Goal: Complete application form

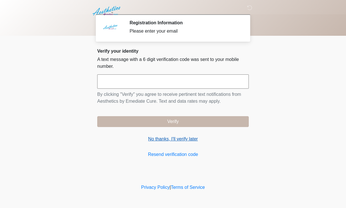
click at [185, 142] on link "No thanks, I'll verify later" at bounding box center [173, 139] width 152 height 7
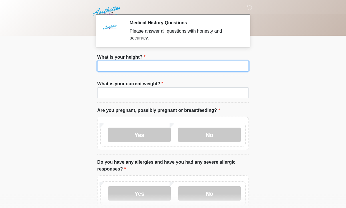
click at [198, 68] on input "What is your height?" at bounding box center [173, 66] width 152 height 11
type input "*"
type input "***"
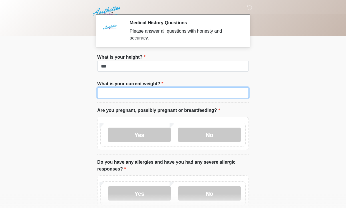
click at [204, 98] on input "What is your current weight?" at bounding box center [173, 92] width 152 height 11
type input "*"
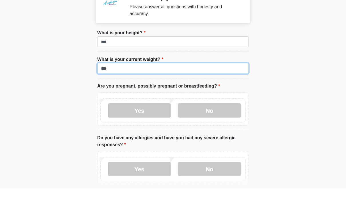
scroll to position [5, 0]
type input "***"
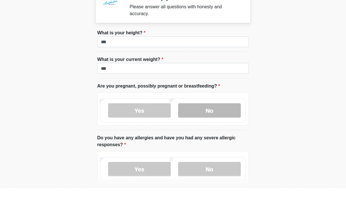
click at [222, 123] on label "No" at bounding box center [209, 130] width 63 height 14
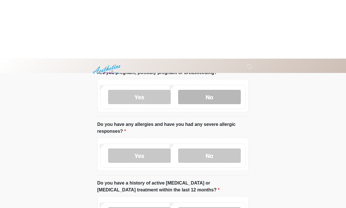
scroll to position [98, 0]
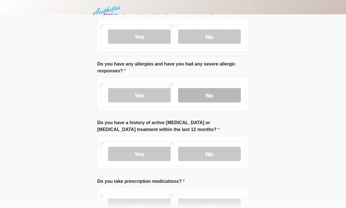
click at [225, 94] on label "No" at bounding box center [209, 95] width 63 height 14
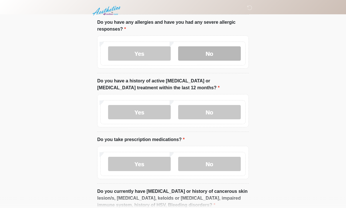
scroll to position [140, 0]
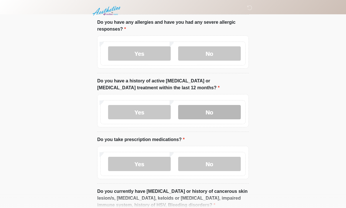
click at [224, 113] on label "No" at bounding box center [209, 112] width 63 height 14
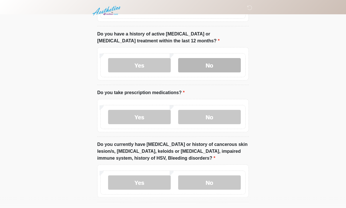
scroll to position [187, 0]
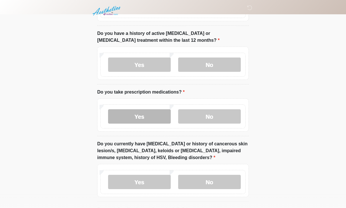
click at [145, 120] on label "Yes" at bounding box center [139, 116] width 63 height 14
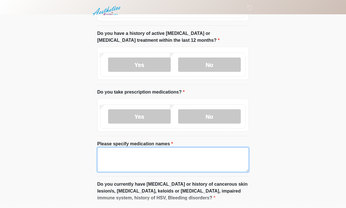
click at [151, 161] on textarea "Please specify medication names" at bounding box center [173, 159] width 152 height 25
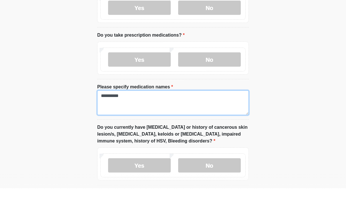
scroll to position [225, 0]
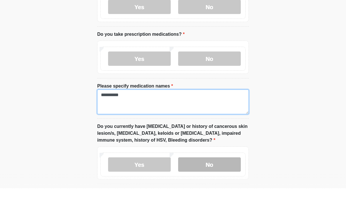
type textarea "*********"
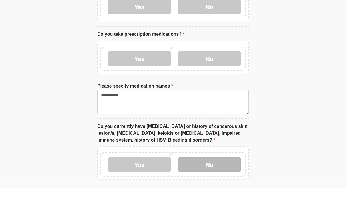
click at [222, 177] on label "No" at bounding box center [209, 184] width 63 height 14
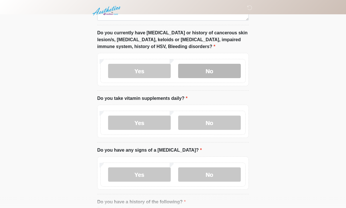
scroll to position [339, 0]
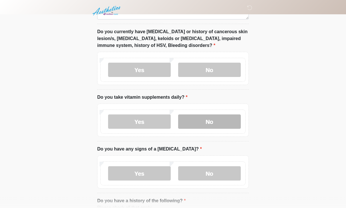
click at [222, 115] on label "No" at bounding box center [209, 122] width 63 height 14
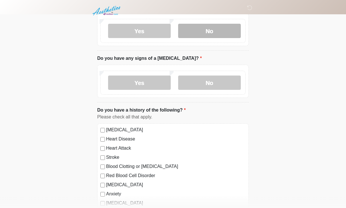
scroll to position [431, 0]
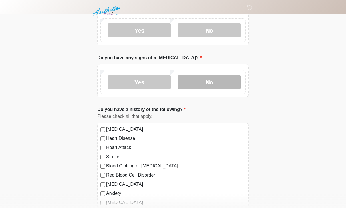
click at [218, 78] on label "No" at bounding box center [209, 82] width 63 height 14
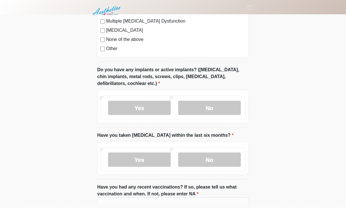
scroll to position [658, 0]
click at [218, 111] on label "No" at bounding box center [209, 107] width 63 height 14
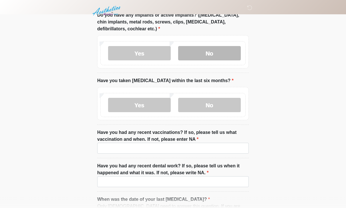
scroll to position [713, 0]
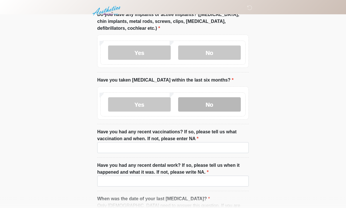
click at [221, 104] on label "No" at bounding box center [209, 104] width 63 height 14
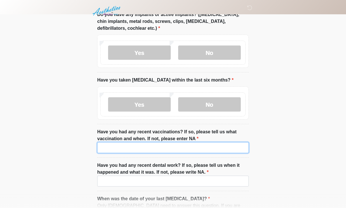
click at [185, 149] on input "Have you had any recent vaccinations? If so, please tell us what vaccination an…" at bounding box center [173, 147] width 152 height 11
type input "***"
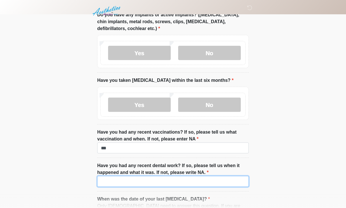
click at [136, 180] on input "Have you had any recent dental work? If so, please tell us when it happened and…" at bounding box center [173, 181] width 152 height 11
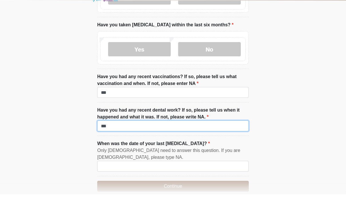
scroll to position [759, 0]
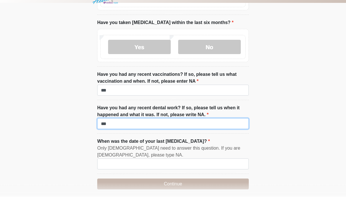
type input "***"
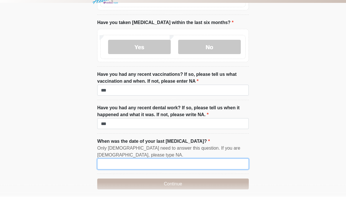
click at [198, 170] on input "When was the date of your last menstrual cycle?" at bounding box center [173, 175] width 152 height 11
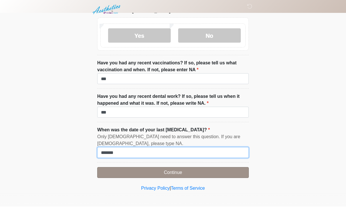
type input "*******"
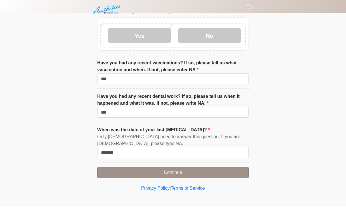
click at [204, 171] on button "Continue" at bounding box center [173, 173] width 152 height 11
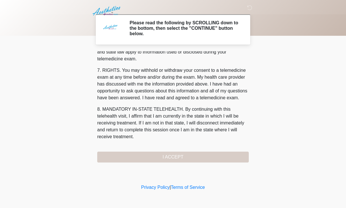
scroll to position [245, 0]
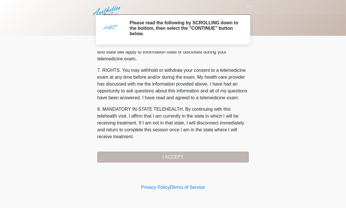
click at [204, 157] on button "I ACCEPT" at bounding box center [173, 157] width 152 height 11
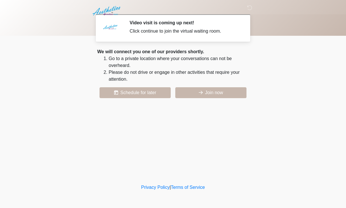
click at [225, 84] on div "We will connect you one of our providers shortly. Go to a private location wher…" at bounding box center [173, 73] width 152 height 50
click at [236, 89] on button "Join now" at bounding box center [210, 92] width 71 height 11
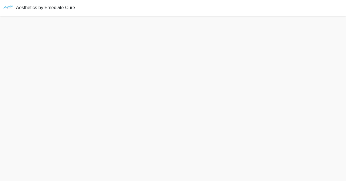
scroll to position [2, 0]
